Goal: Information Seeking & Learning: Learn about a topic

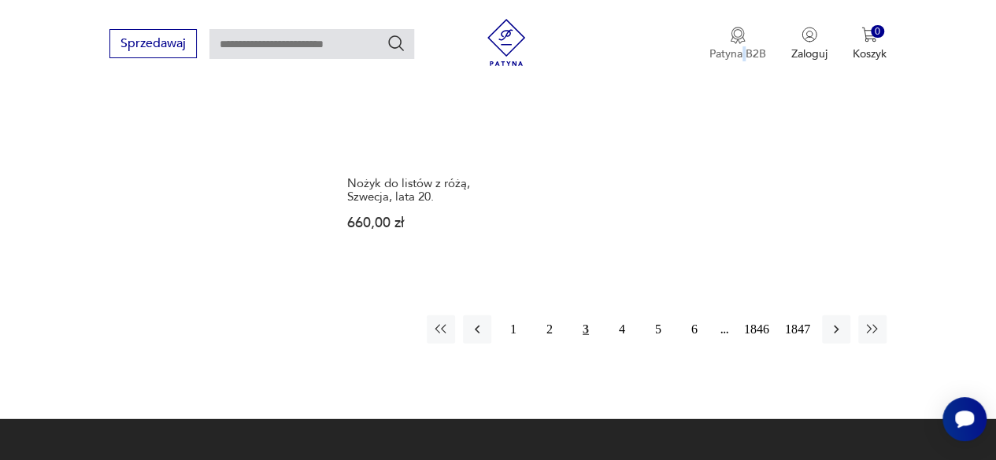
scroll to position [2019, 0]
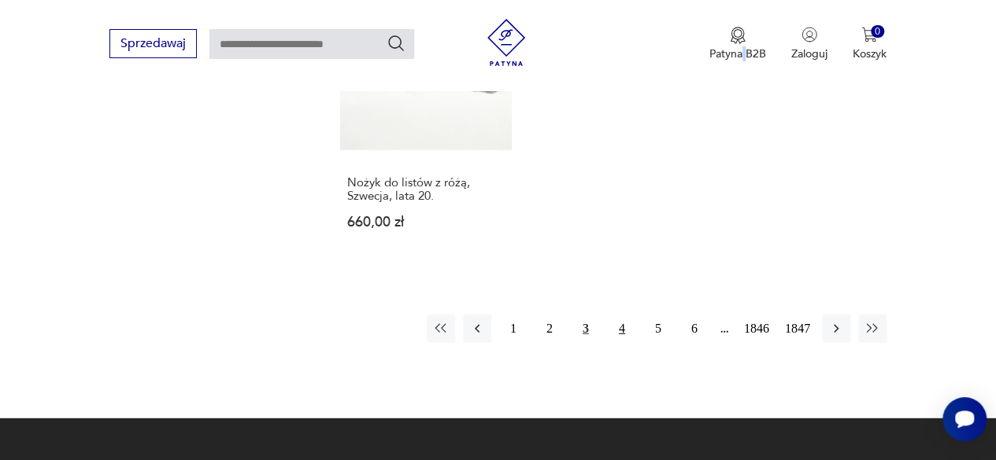
click at [627, 327] on button "4" at bounding box center [622, 329] width 28 height 28
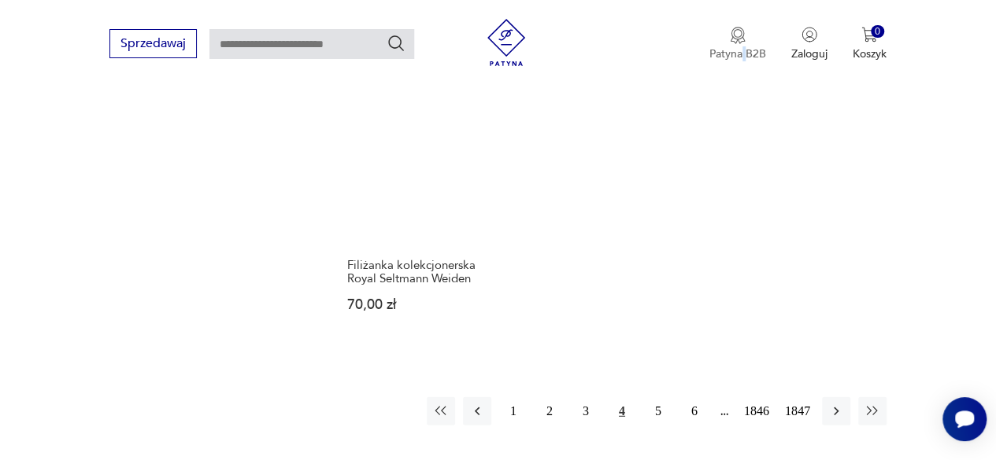
scroll to position [1945, 0]
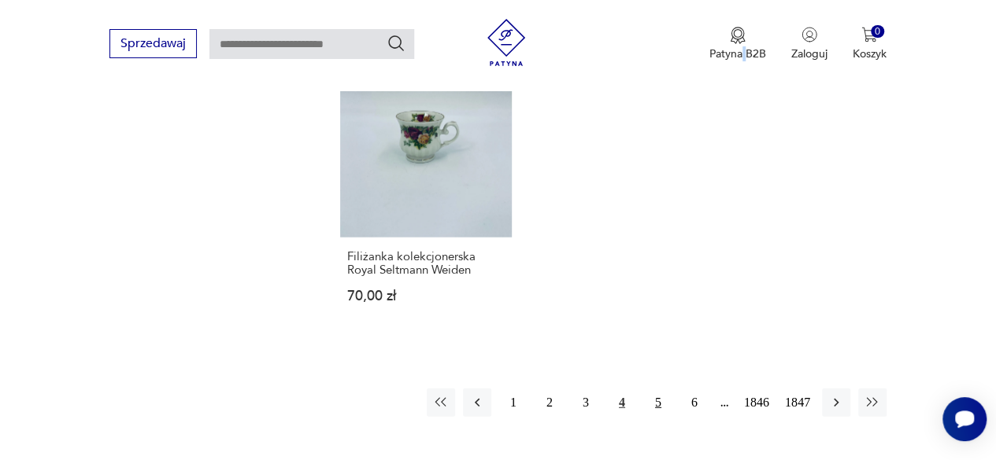
click at [657, 389] on button "5" at bounding box center [658, 403] width 28 height 28
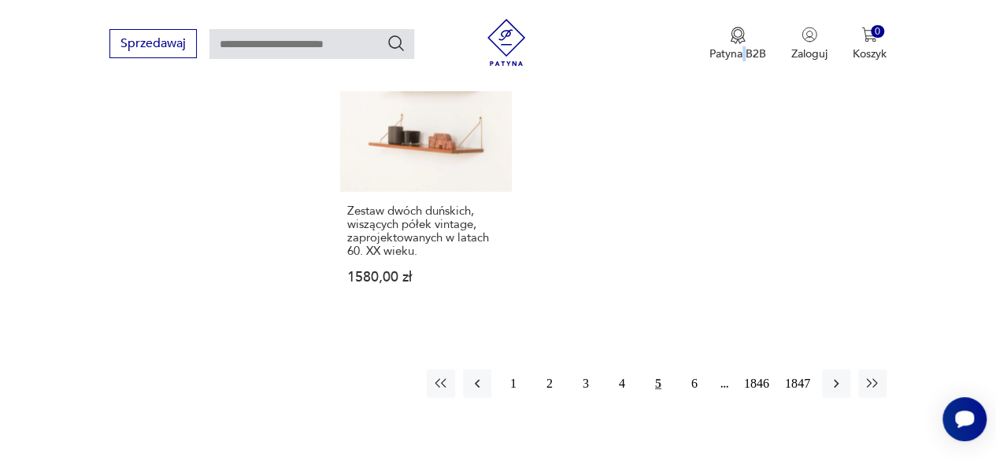
scroll to position [2066, 0]
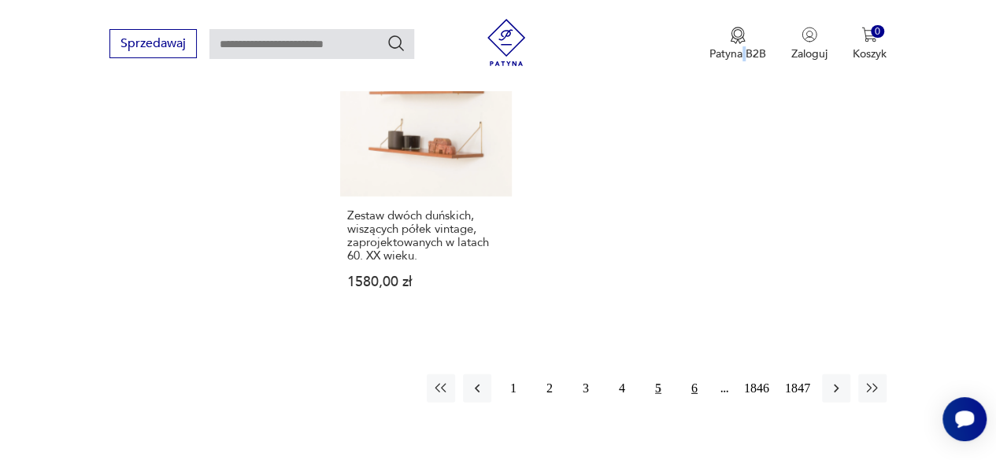
click at [695, 375] on button "6" at bounding box center [694, 389] width 28 height 28
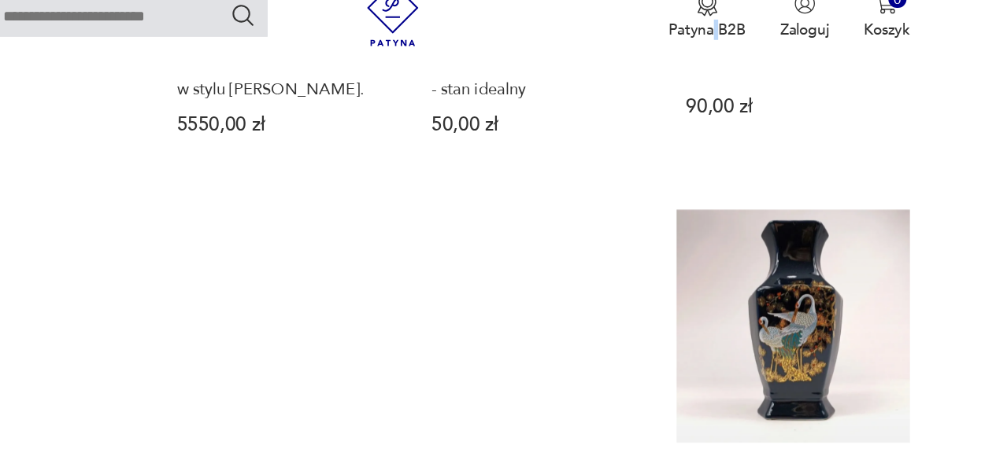
scroll to position [1293, 0]
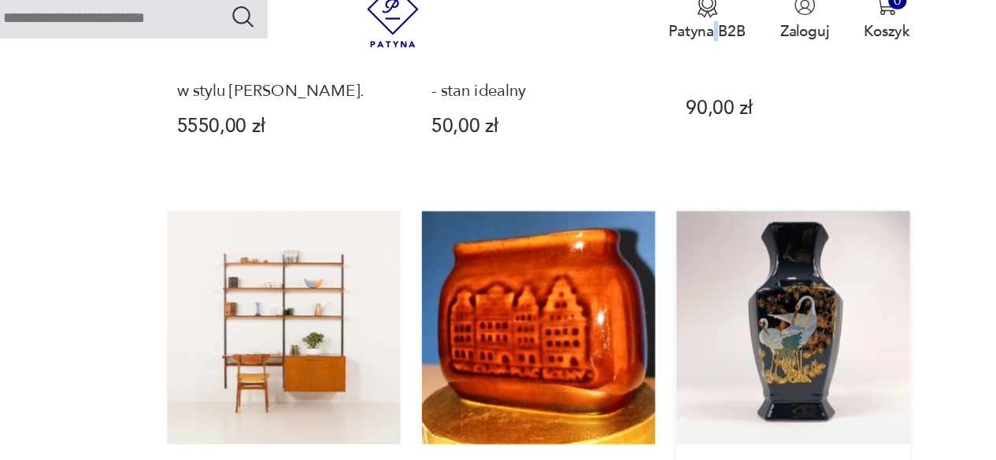
click at [820, 294] on link "Ceramiczny wazon z motywem ptaków 110,00 zł" at bounding box center [801, 341] width 172 height 308
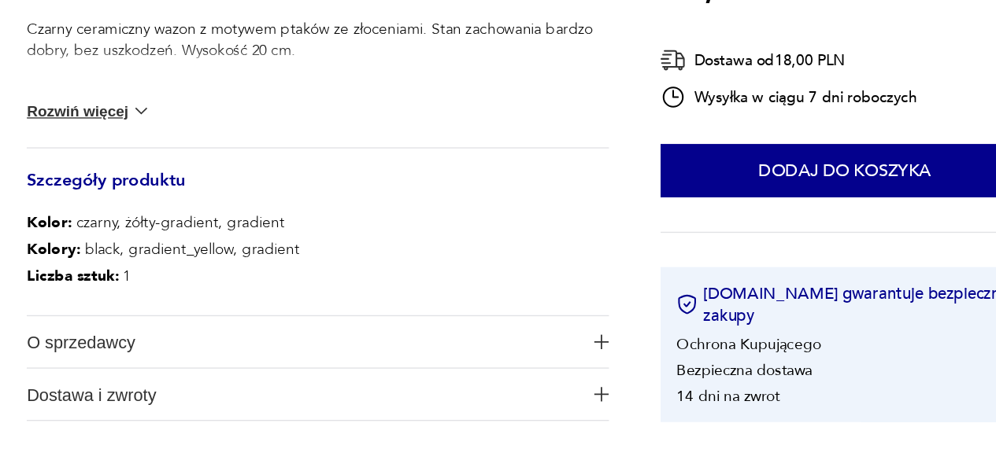
scroll to position [660, 0]
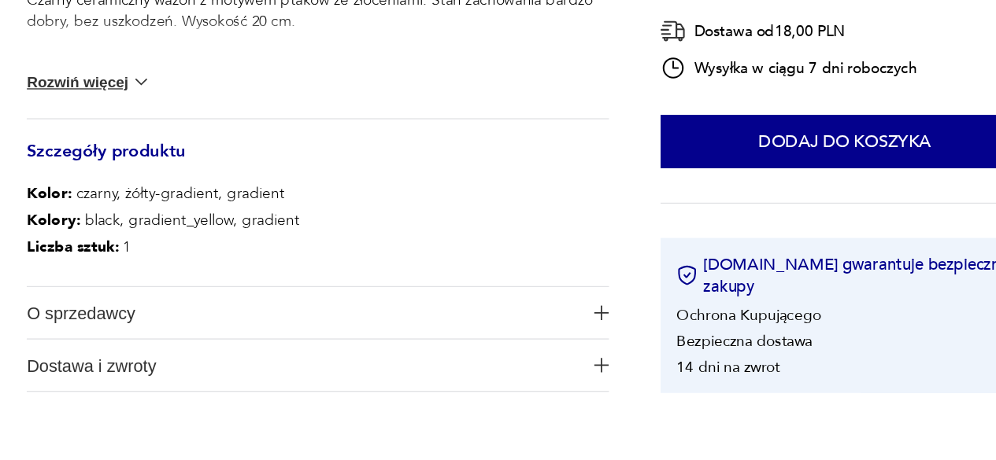
click at [427, 368] on span "O sprzedawcy" at bounding box center [312, 352] width 407 height 38
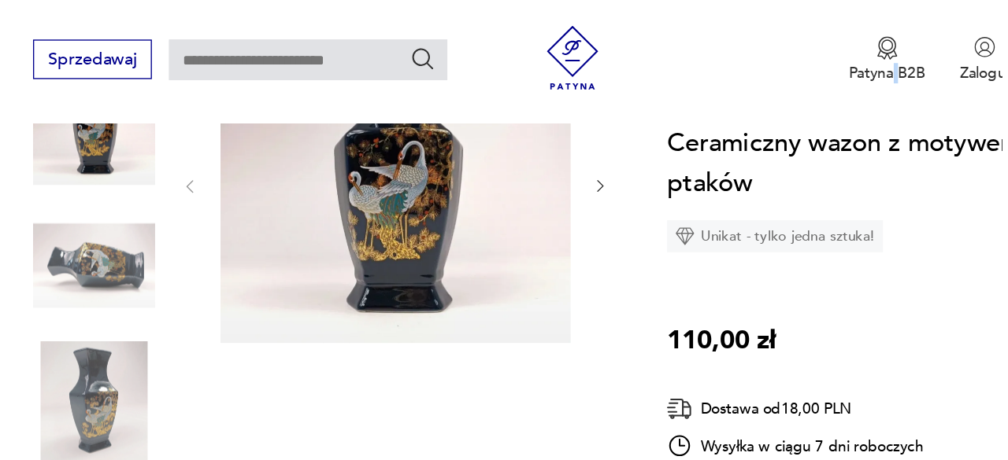
scroll to position [178, 0]
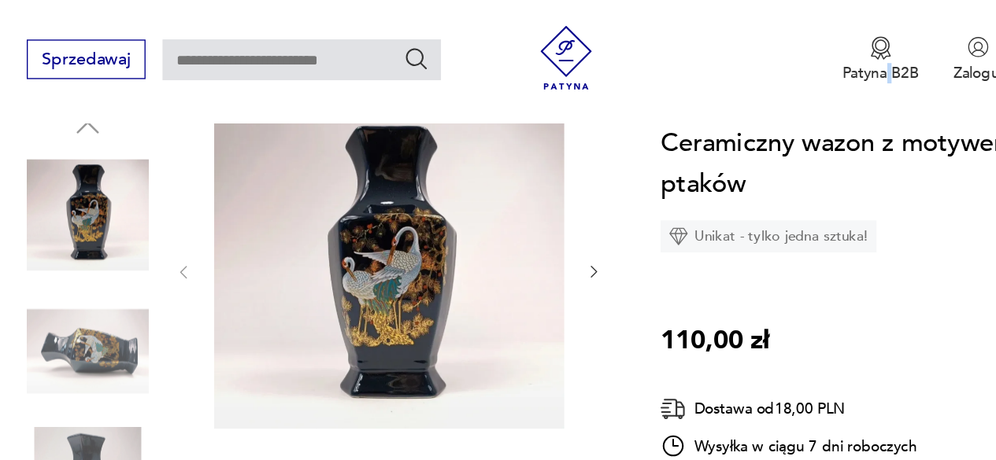
click at [526, 200] on icon "button" at bounding box center [526, 200] width 13 height 13
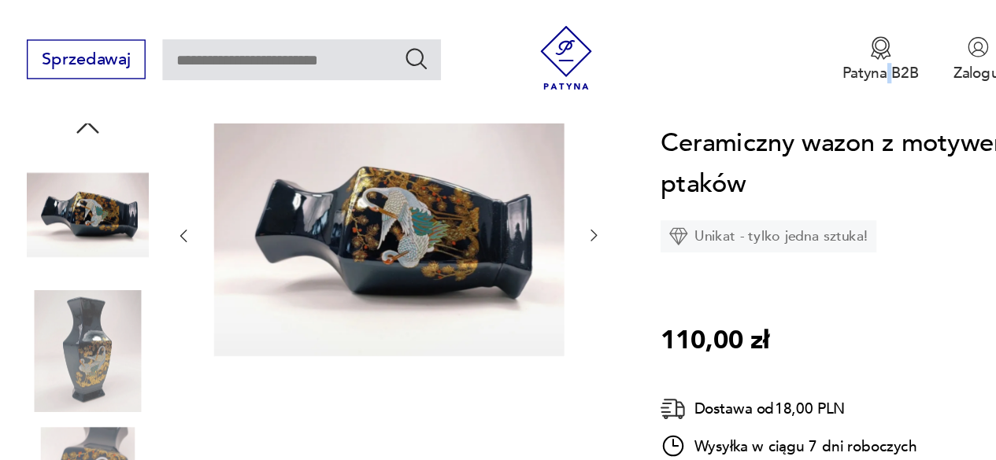
click at [526, 175] on icon "button" at bounding box center [526, 173] width 13 height 13
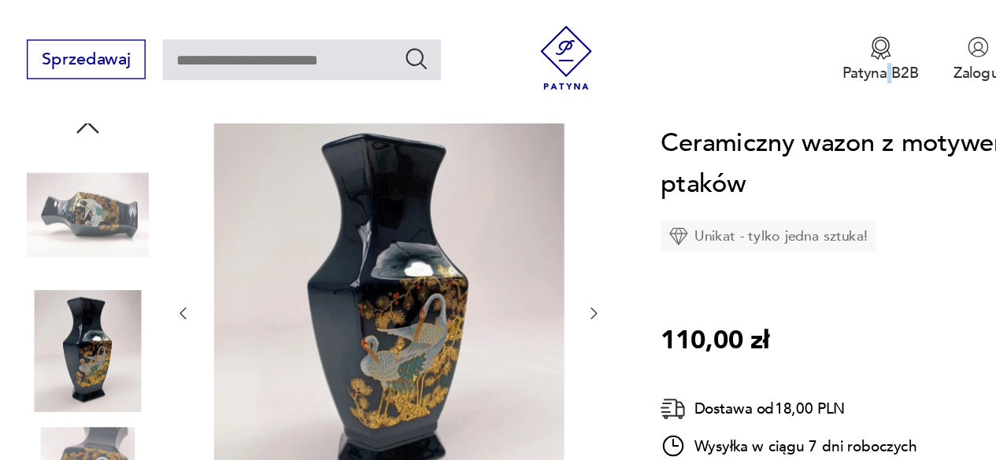
click at [384, 260] on img at bounding box center [375, 229] width 257 height 294
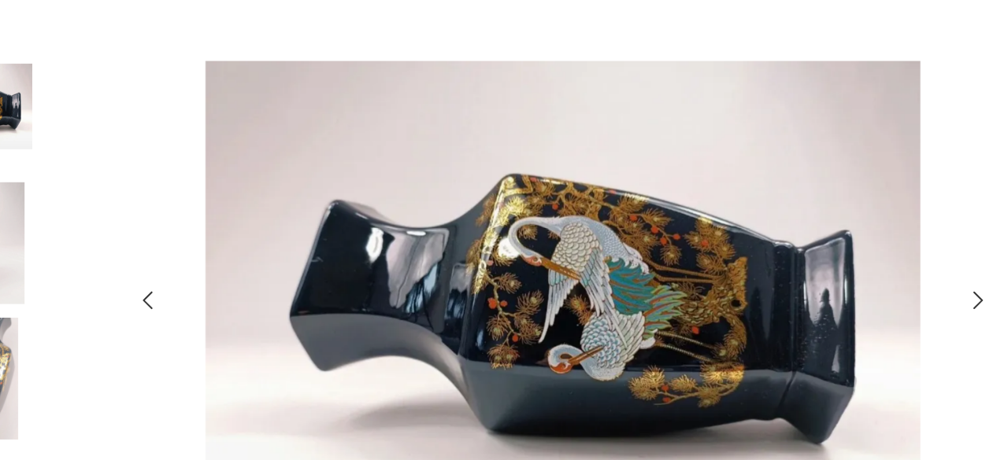
click at [809, 224] on icon "button" at bounding box center [809, 220] width 7 height 13
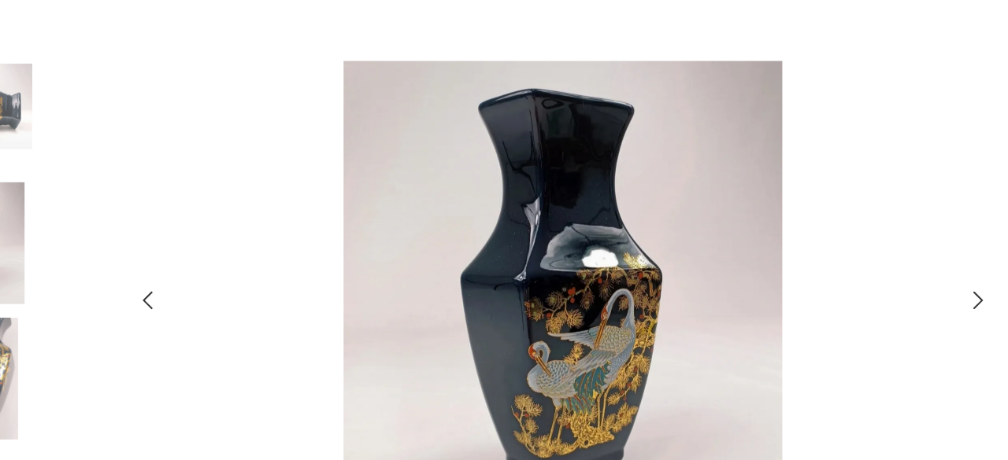
click at [804, 220] on icon "button" at bounding box center [809, 221] width 19 height 19
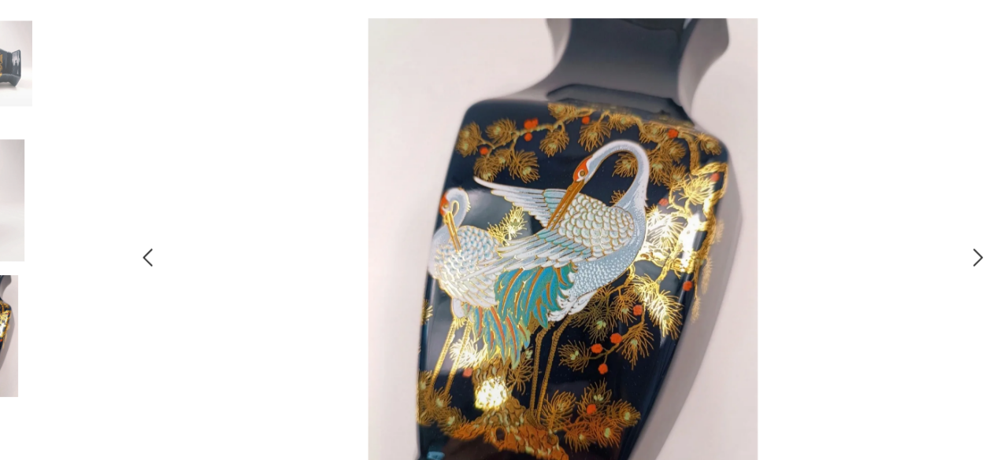
scroll to position [177, 0]
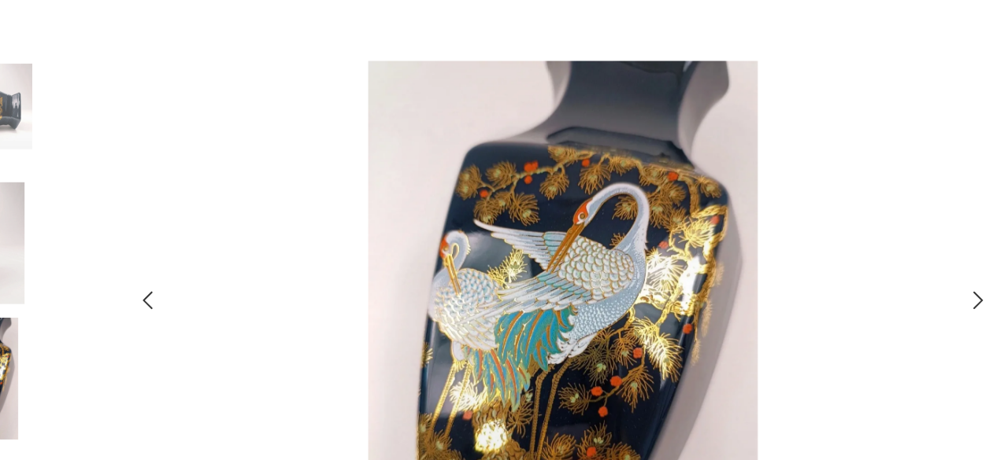
click at [805, 224] on icon "button" at bounding box center [809, 221] width 19 height 19
